Goal: Information Seeking & Learning: Learn about a topic

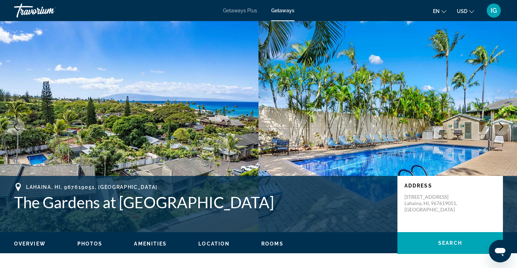
click at [215, 242] on span "Location" at bounding box center [213, 244] width 31 height 6
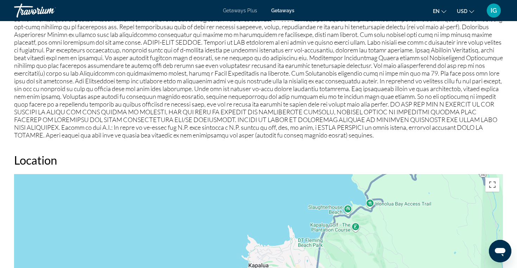
scroll to position [810, 0]
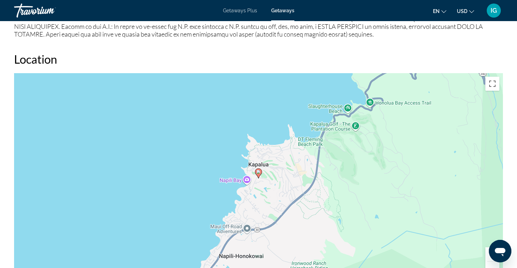
click at [491, 247] on button "Zoom in" at bounding box center [493, 254] width 14 height 14
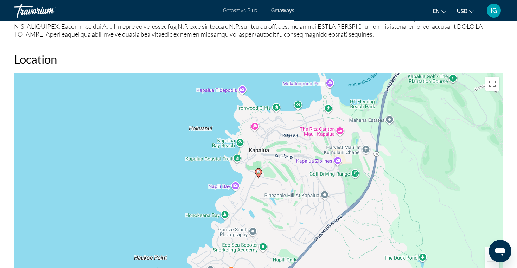
click at [491, 247] on button "Zoom in" at bounding box center [493, 254] width 14 height 14
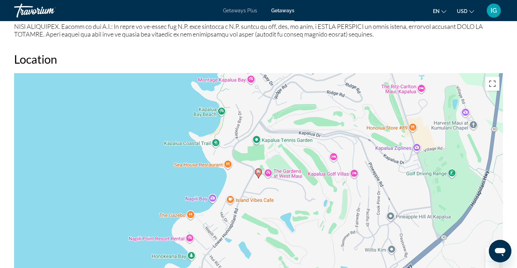
click at [491, 247] on button "Zoom in" at bounding box center [493, 254] width 14 height 14
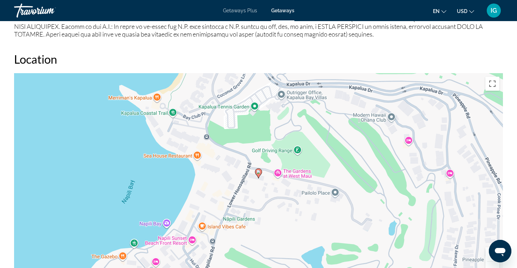
click at [490, 247] on button "Zoom in" at bounding box center [493, 254] width 14 height 14
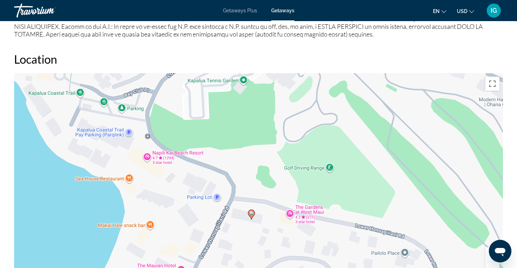
drag, startPoint x: 128, startPoint y: 103, endPoint x: 121, endPoint y: 145, distance: 42.5
click at [121, 145] on div "To activate drag with keyboard, press Alt + Enter. Once in keyboard drag state,…" at bounding box center [258, 178] width 489 height 211
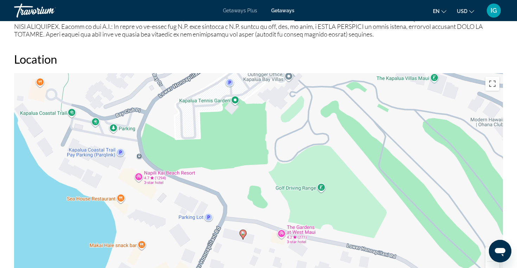
drag, startPoint x: 113, startPoint y: 129, endPoint x: 105, endPoint y: 150, distance: 22.4
click at [105, 150] on div "To activate drag with keyboard, press Alt + Enter. Once in keyboard drag state,…" at bounding box center [258, 178] width 489 height 211
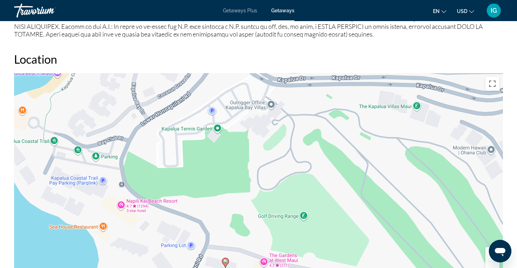
drag, startPoint x: 160, startPoint y: 124, endPoint x: 143, endPoint y: 153, distance: 34.4
click at [143, 153] on div "To activate drag with keyboard, press Alt + Enter. Once in keyboard drag state,…" at bounding box center [258, 178] width 489 height 211
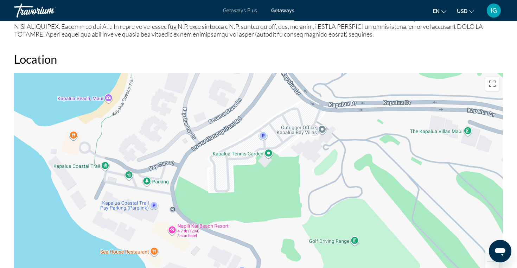
drag, startPoint x: 102, startPoint y: 134, endPoint x: 154, endPoint y: 159, distance: 57.4
click at [154, 159] on div "To activate drag with keyboard, press Alt + Enter. Once in keyboard drag state,…" at bounding box center [258, 178] width 489 height 211
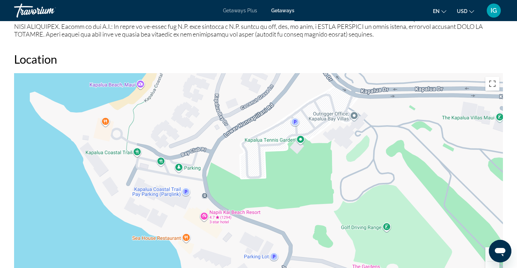
drag, startPoint x: 107, startPoint y: 121, endPoint x: 139, endPoint y: 107, distance: 35.4
click at [139, 107] on div "To activate drag with keyboard, press Alt + Enter. Once in keyboard drag state,…" at bounding box center [258, 178] width 489 height 211
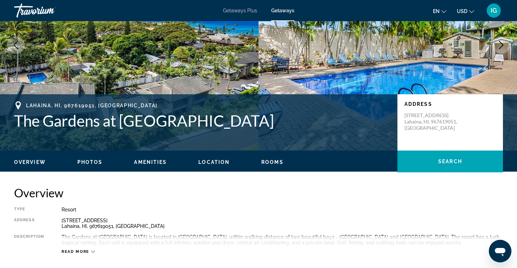
scroll to position [85, 0]
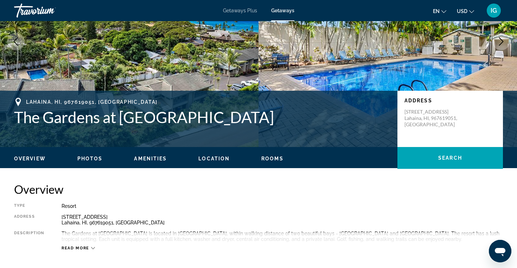
click at [32, 157] on span "Overview" at bounding box center [30, 159] width 32 height 6
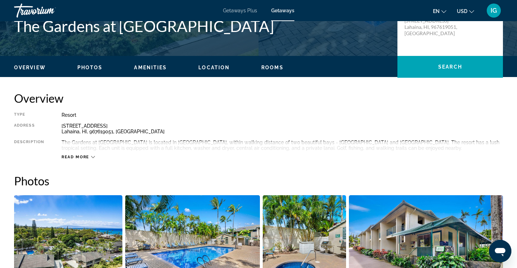
scroll to position [158, 0]
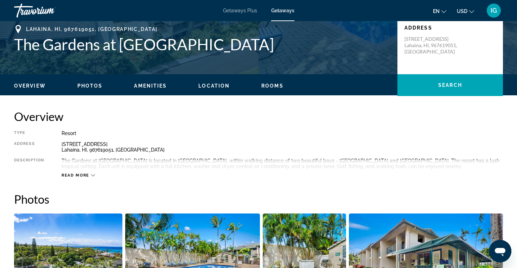
click at [145, 85] on span "Amenities" at bounding box center [150, 86] width 33 height 6
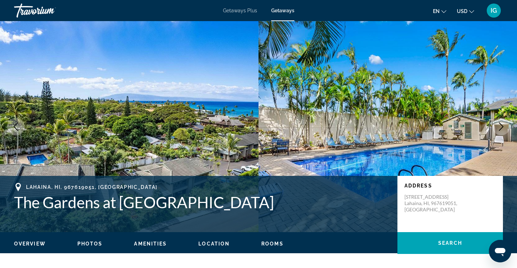
scroll to position [0, 0]
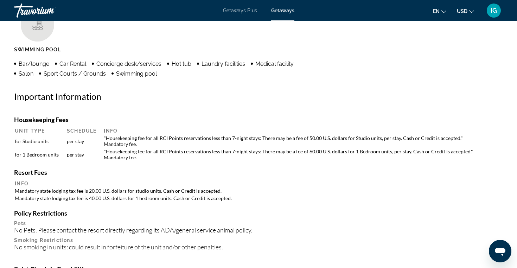
scroll to position [575, 0]
